Goal: Task Accomplishment & Management: Manage account settings

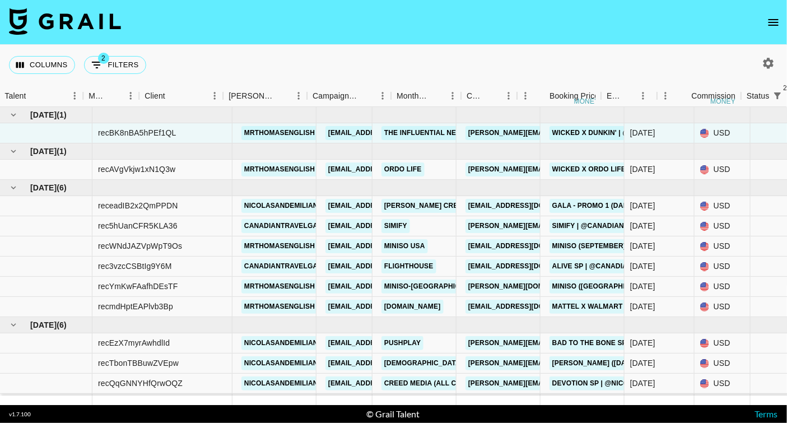
scroll to position [77, 0]
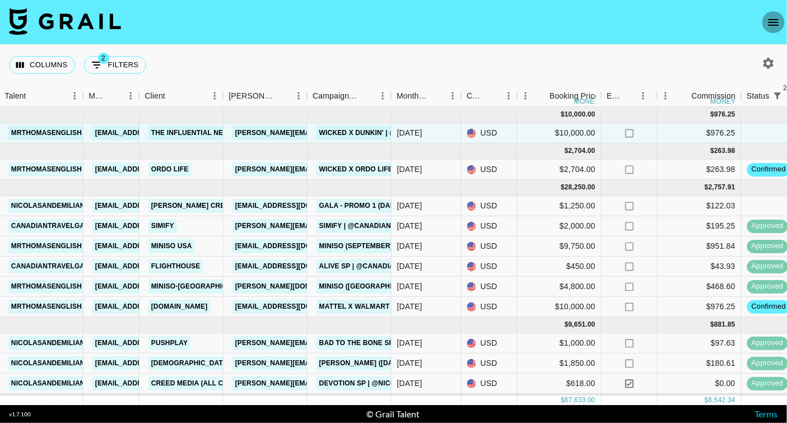
click at [768, 22] on icon "open drawer" at bounding box center [772, 22] width 13 height 13
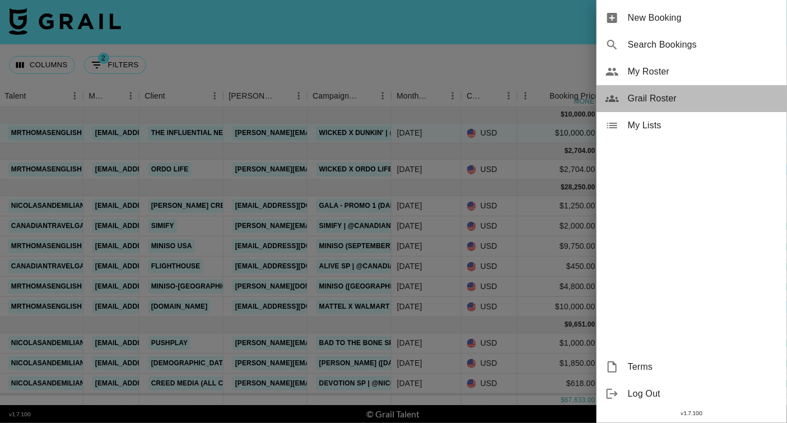
click at [653, 96] on span "Grail Roster" at bounding box center [703, 98] width 150 height 13
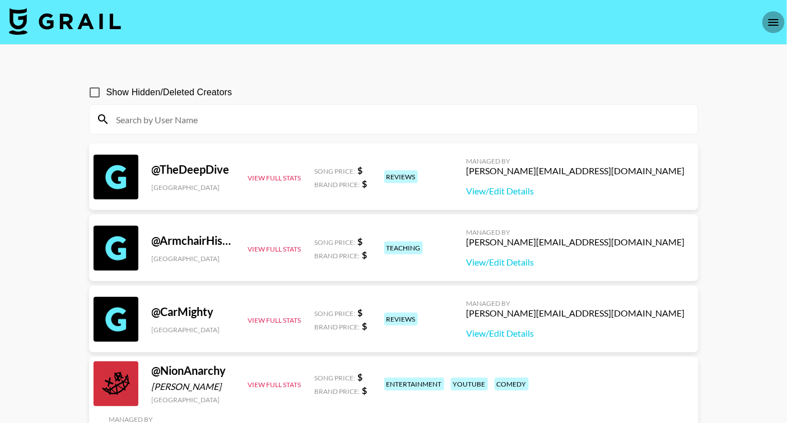
click at [773, 32] on button "open drawer" at bounding box center [773, 22] width 22 height 22
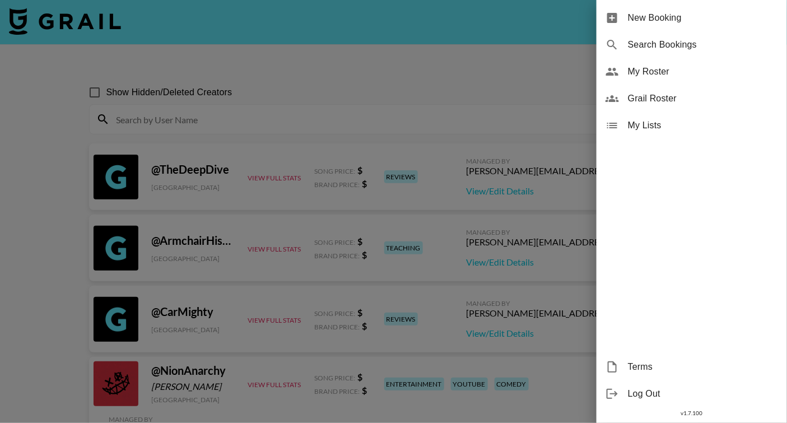
click at [647, 74] on span "My Roster" at bounding box center [703, 71] width 150 height 13
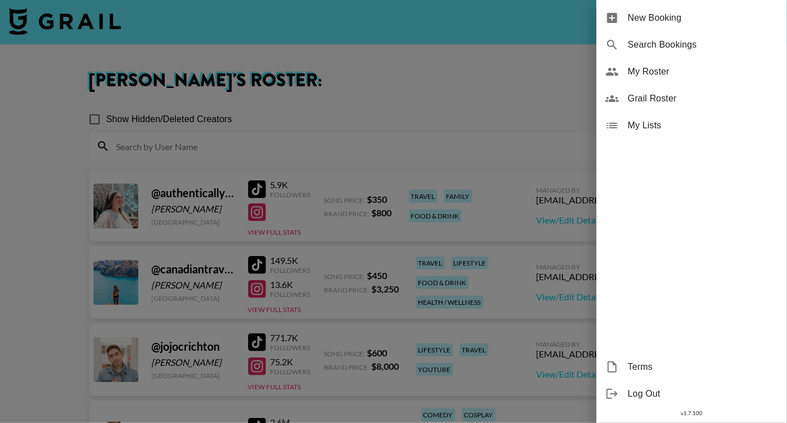
click at [17, 254] on div at bounding box center [393, 211] width 787 height 423
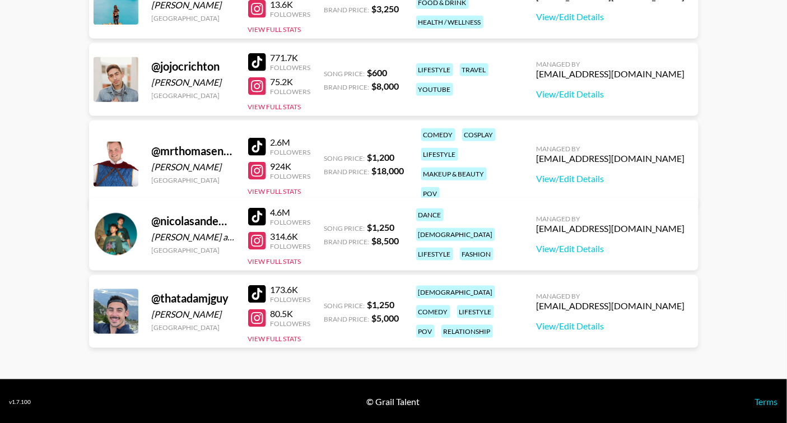
scroll to position [41, 0]
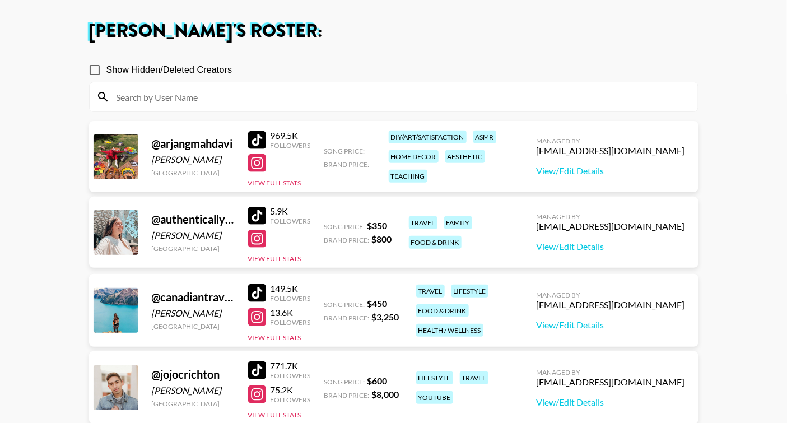
scroll to position [30, 0]
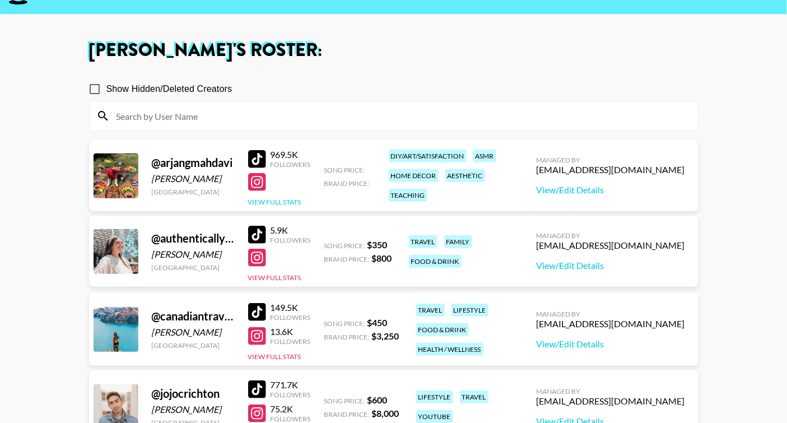
click at [282, 198] on button "View Full Stats" at bounding box center [274, 202] width 53 height 8
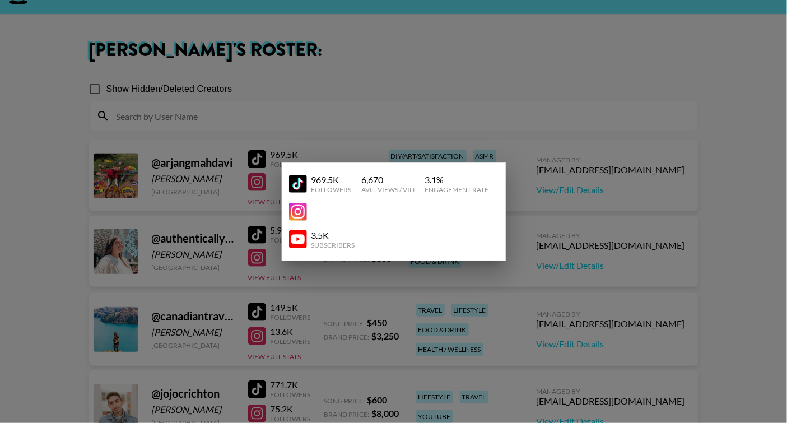
click at [384, 120] on div at bounding box center [393, 211] width 787 height 423
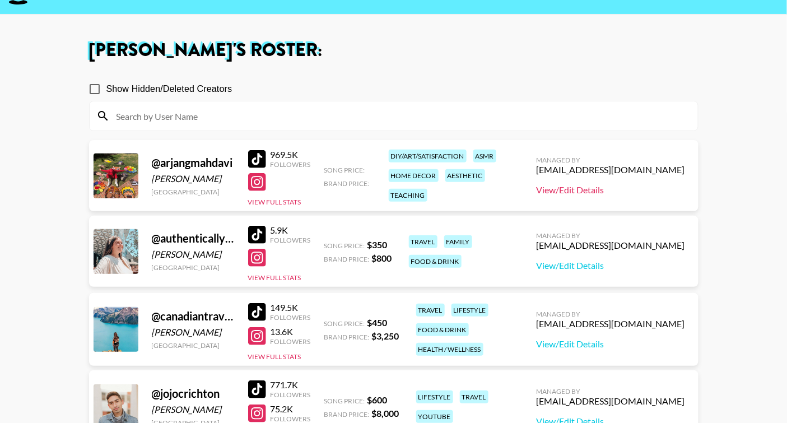
click at [612, 189] on link "View/Edit Details" at bounding box center [610, 189] width 148 height 11
click at [287, 199] on button "View Full Stats" at bounding box center [274, 202] width 53 height 8
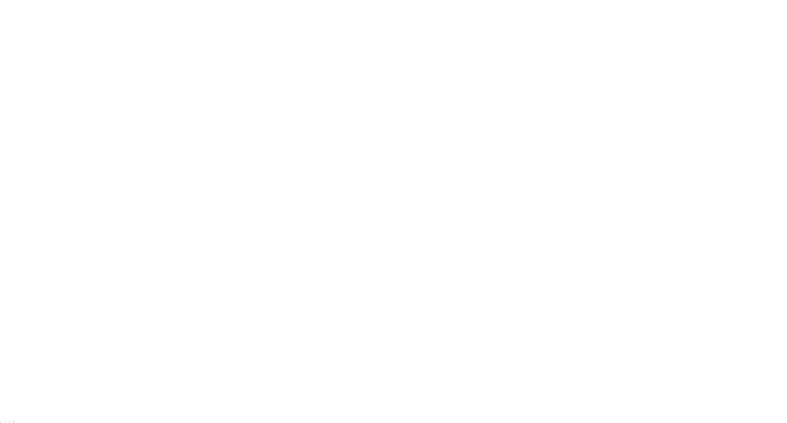
scroll to position [77, 0]
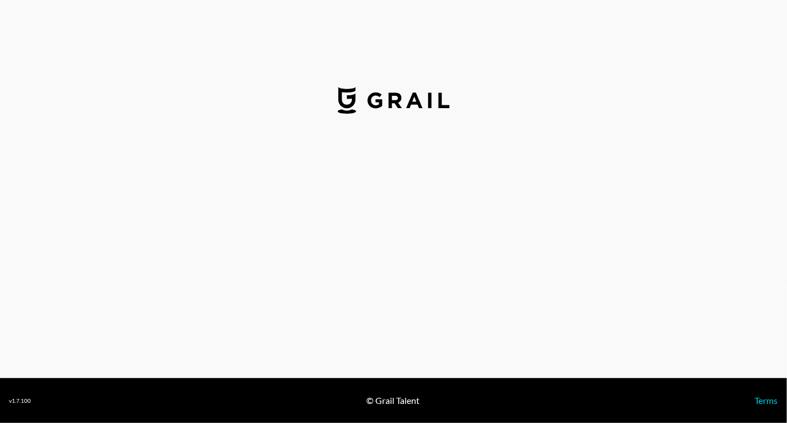
select select "USD"
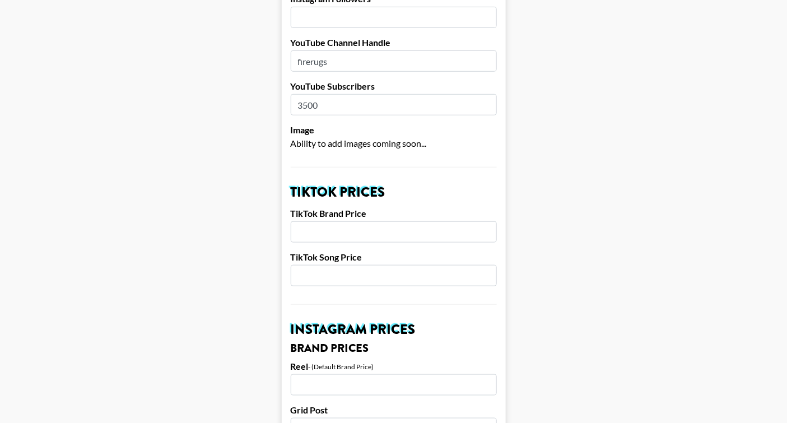
scroll to position [241, 0]
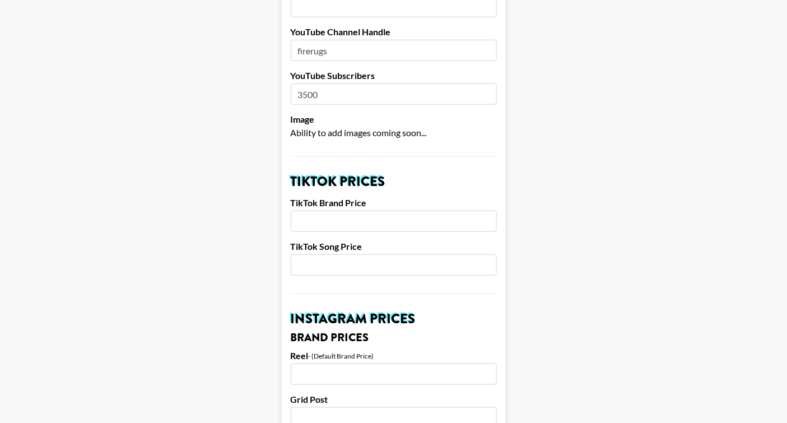
click at [364, 223] on input "number" at bounding box center [394, 221] width 206 height 21
type input "4"
type input "5500"
click at [356, 262] on input "number" at bounding box center [394, 264] width 206 height 21
type input "1000"
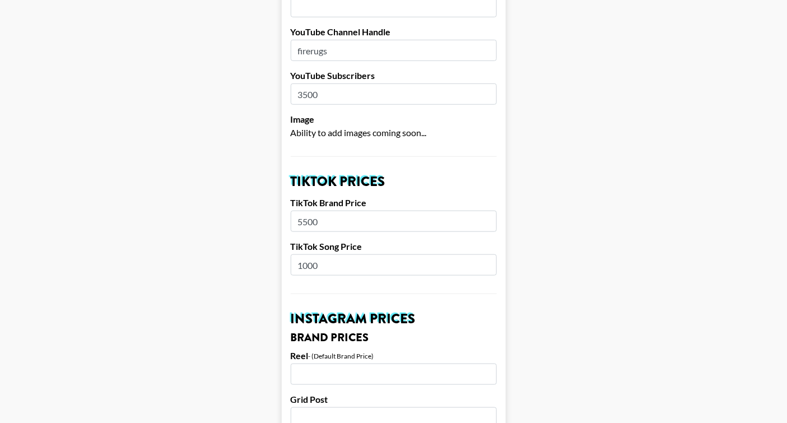
click at [345, 369] on input "number" at bounding box center [394, 373] width 206 height 21
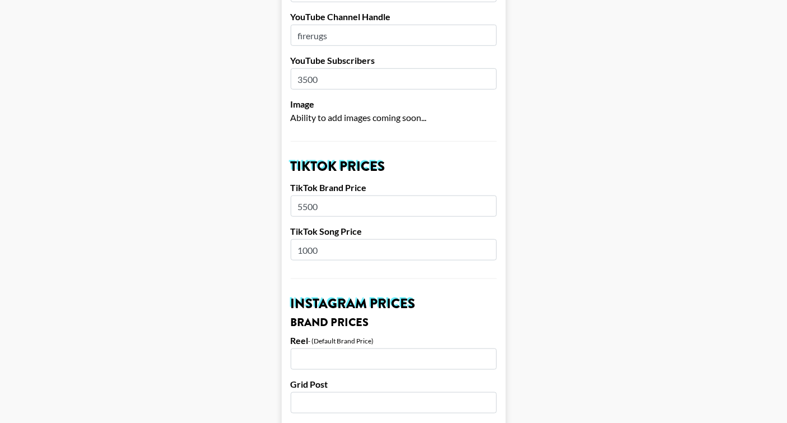
scroll to position [258, 0]
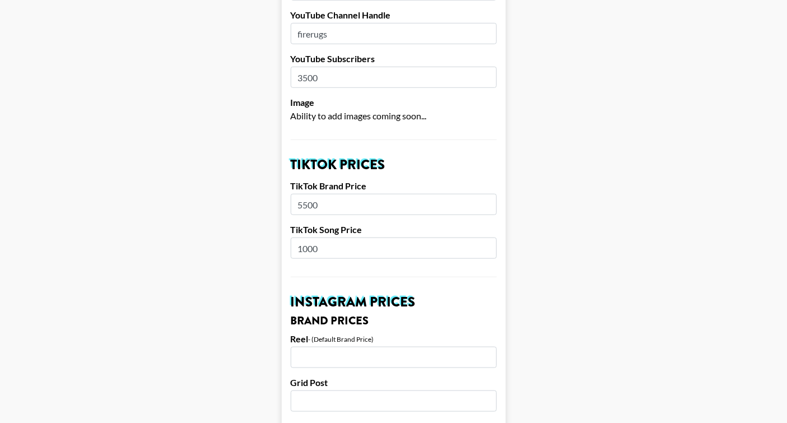
click at [348, 354] on input "number" at bounding box center [394, 357] width 206 height 21
type input "6500"
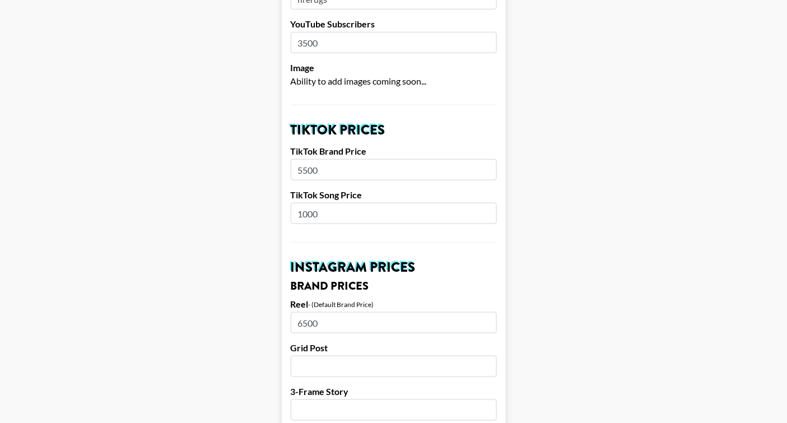
click at [340, 366] on input "number" at bounding box center [394, 366] width 206 height 21
type input "5000"
click at [339, 405] on input "number" at bounding box center [394, 409] width 206 height 21
type input "4500"
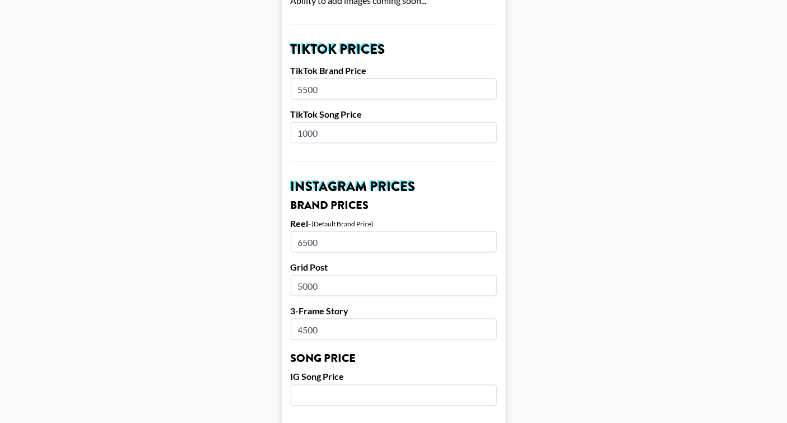
scroll to position [376, 0]
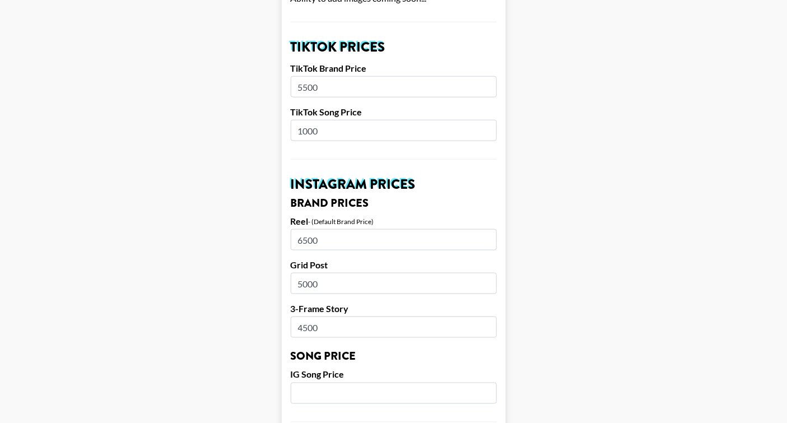
click at [344, 395] on input "number" at bounding box center [394, 392] width 206 height 21
type input "900"
click at [276, 333] on main "Airtable ID: rec5UyEqm3OpxhEh1 Manager(s) bfuller@grail-talent.com ​ TikTok Use…" at bounding box center [393, 384] width 769 height 1394
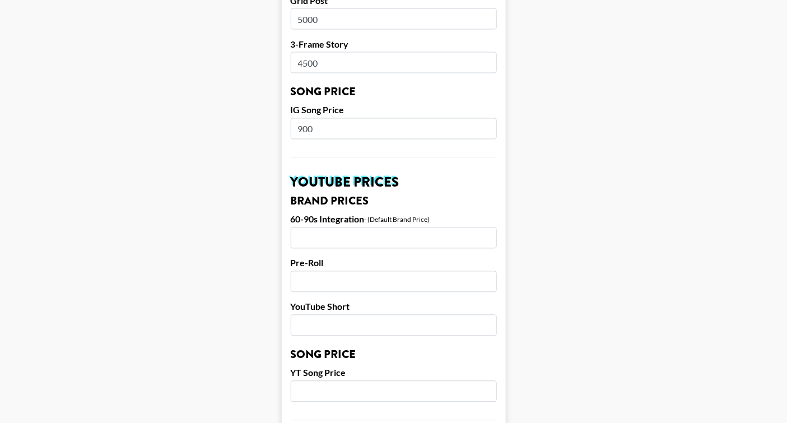
scroll to position [642, 0]
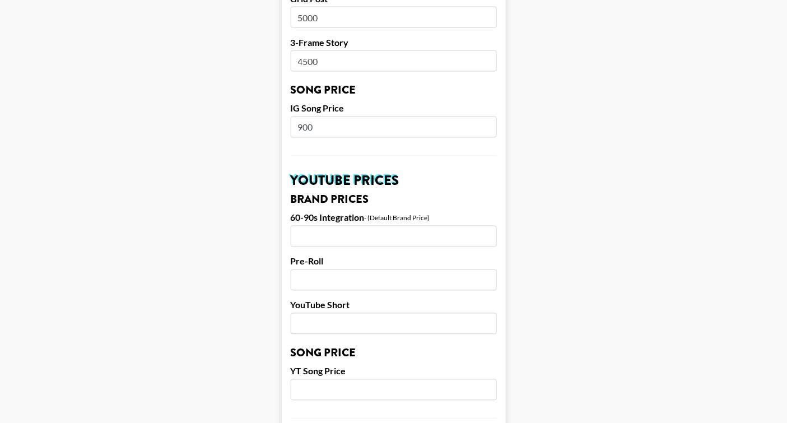
click at [312, 235] on input "number" at bounding box center [394, 236] width 206 height 21
click at [310, 318] on input "number" at bounding box center [394, 323] width 206 height 21
type input "6"
click at [254, 355] on main "Airtable ID: rec5UyEqm3OpxhEh1 Manager(s) bfuller@grail-talent.com ​ TikTok Use…" at bounding box center [393, 118] width 769 height 1394
click at [335, 230] on input "number" at bounding box center [394, 236] width 206 height 21
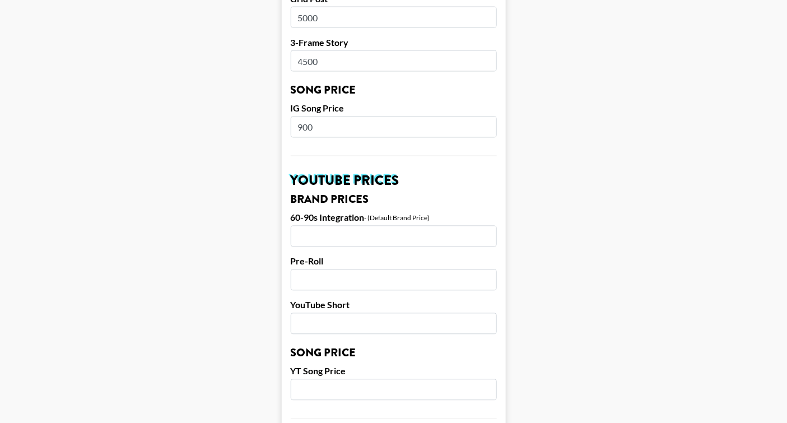
click at [326, 320] on input "number" at bounding box center [394, 323] width 206 height 21
type input "1500"
click at [314, 277] on input "number" at bounding box center [394, 279] width 206 height 21
type input "1000"
click at [324, 232] on input "number" at bounding box center [394, 236] width 206 height 21
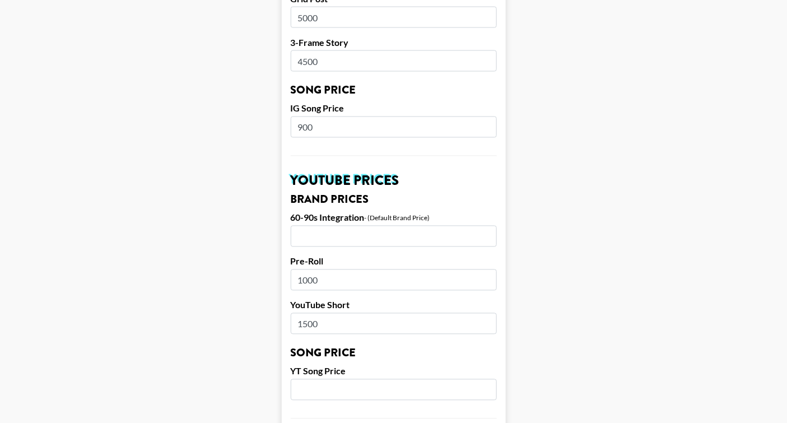
type input "1"
type input "2500"
type textarea "0"
drag, startPoint x: 326, startPoint y: 282, endPoint x: 293, endPoint y: 280, distance: 33.7
click at [293, 279] on input "1000" at bounding box center [394, 279] width 206 height 21
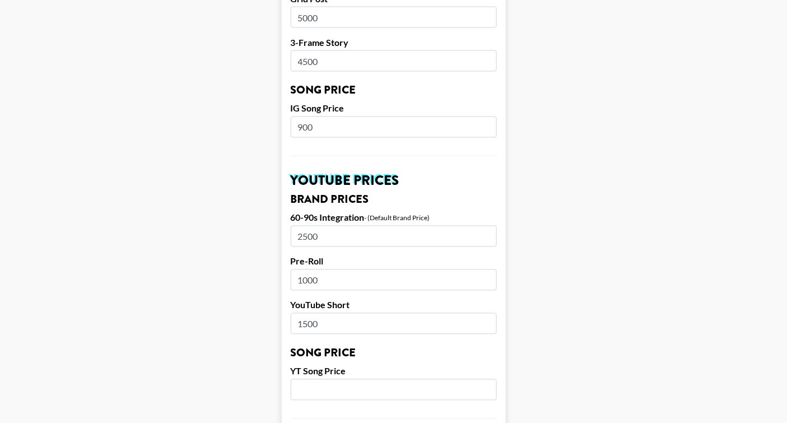
click at [283, 288] on form "Airtable ID: rec5UyEqm3OpxhEh1 Manager(s) bfuller@grail-talent.com ​ TikTok Use…" at bounding box center [394, 118] width 224 height 1394
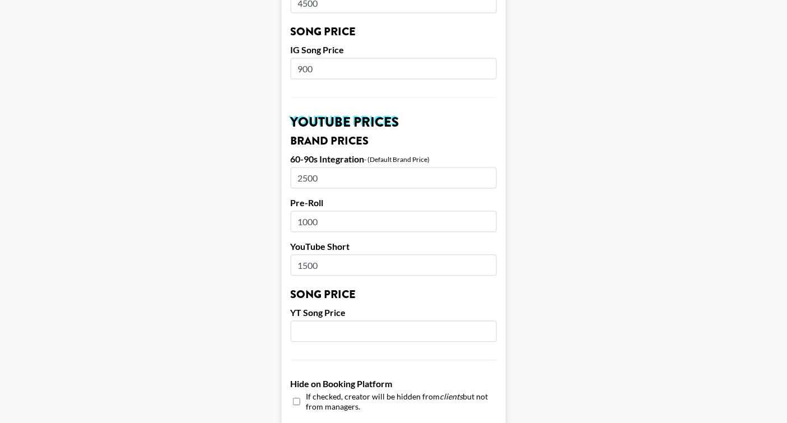
scroll to position [702, 0]
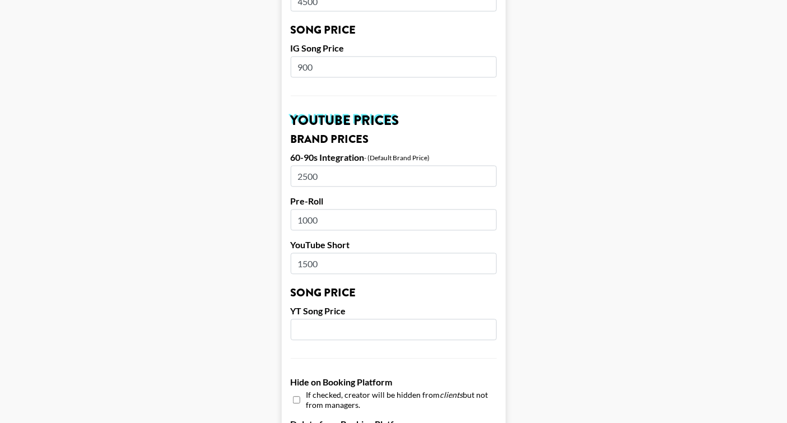
click at [312, 323] on input "number" at bounding box center [394, 329] width 206 height 21
type input "900"
click at [253, 328] on main "Airtable ID: rec5UyEqm3OpxhEh1 Manager(s) bfuller@grail-talent.com ​ TikTok Use…" at bounding box center [393, 58] width 769 height 1394
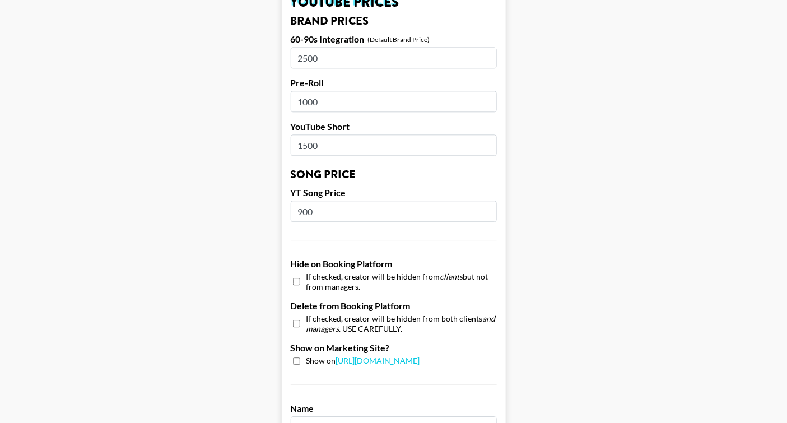
scroll to position [821, 0]
click at [297, 358] on input "checkbox" at bounding box center [296, 359] width 7 height 7
checkbox input "true"
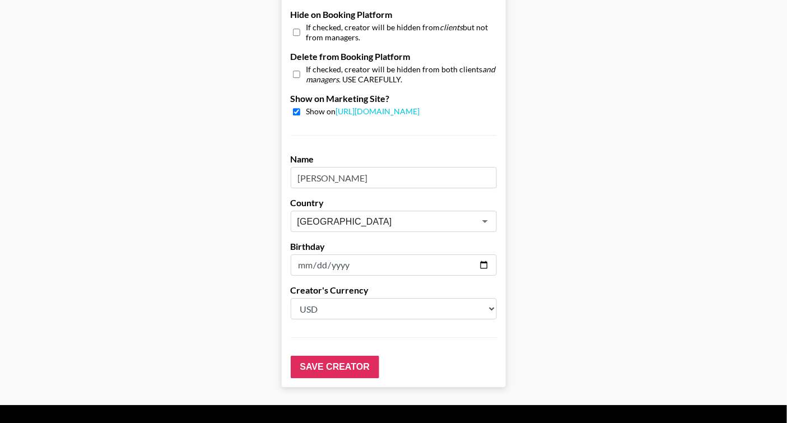
scroll to position [1070, 0]
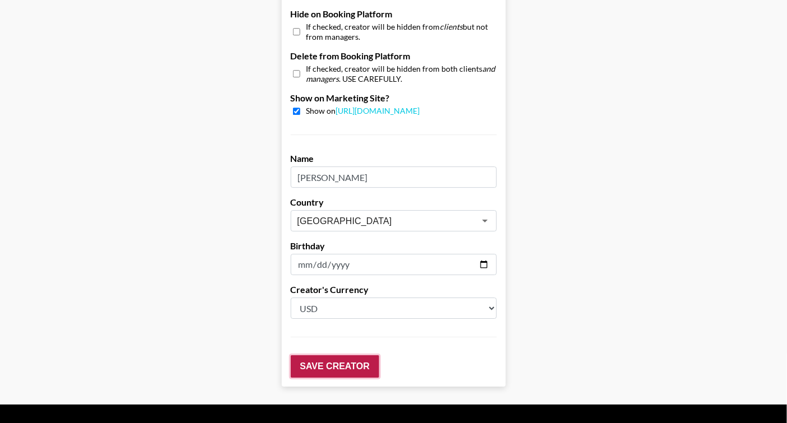
click at [331, 359] on input "Save Creator" at bounding box center [335, 366] width 88 height 22
click at [353, 368] on input "Save Creator" at bounding box center [335, 366] width 88 height 22
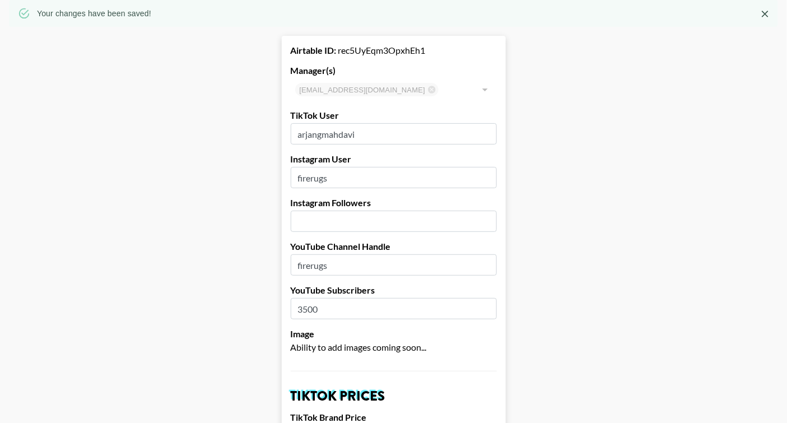
scroll to position [0, 0]
